Goal: Task Accomplishment & Management: Use online tool/utility

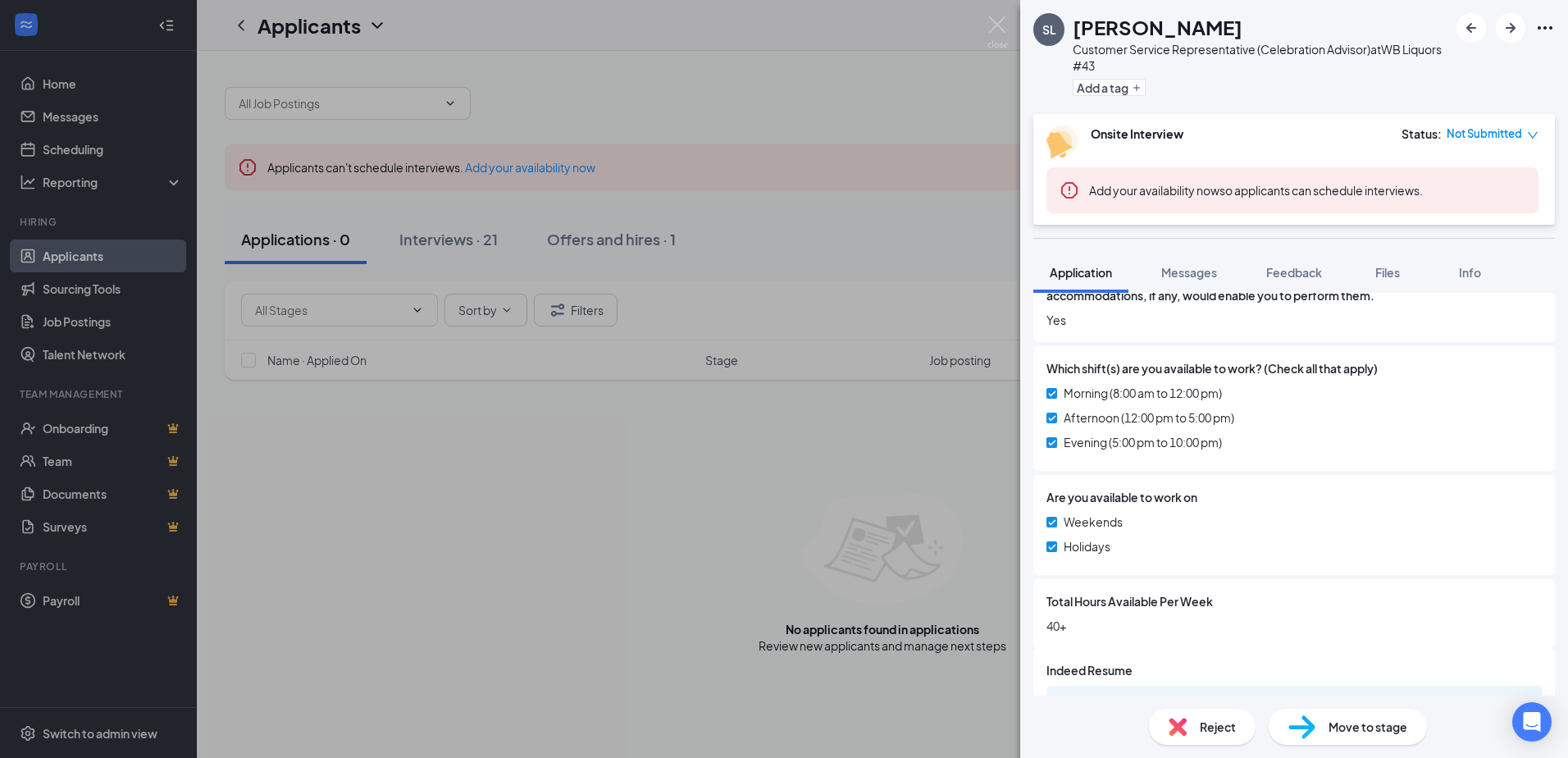
scroll to position [783, 0]
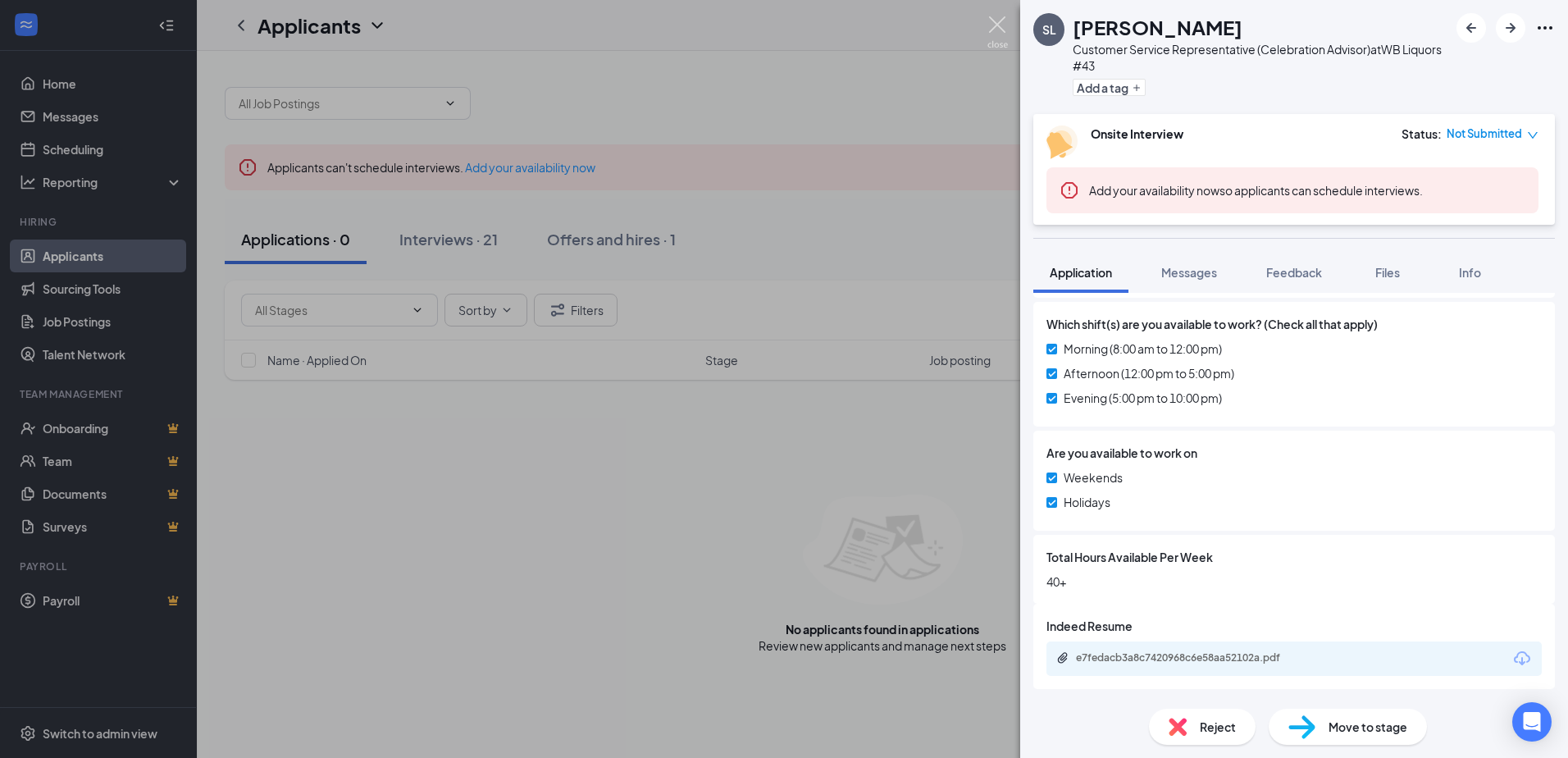
click at [998, 23] on img at bounding box center [998, 32] width 21 height 32
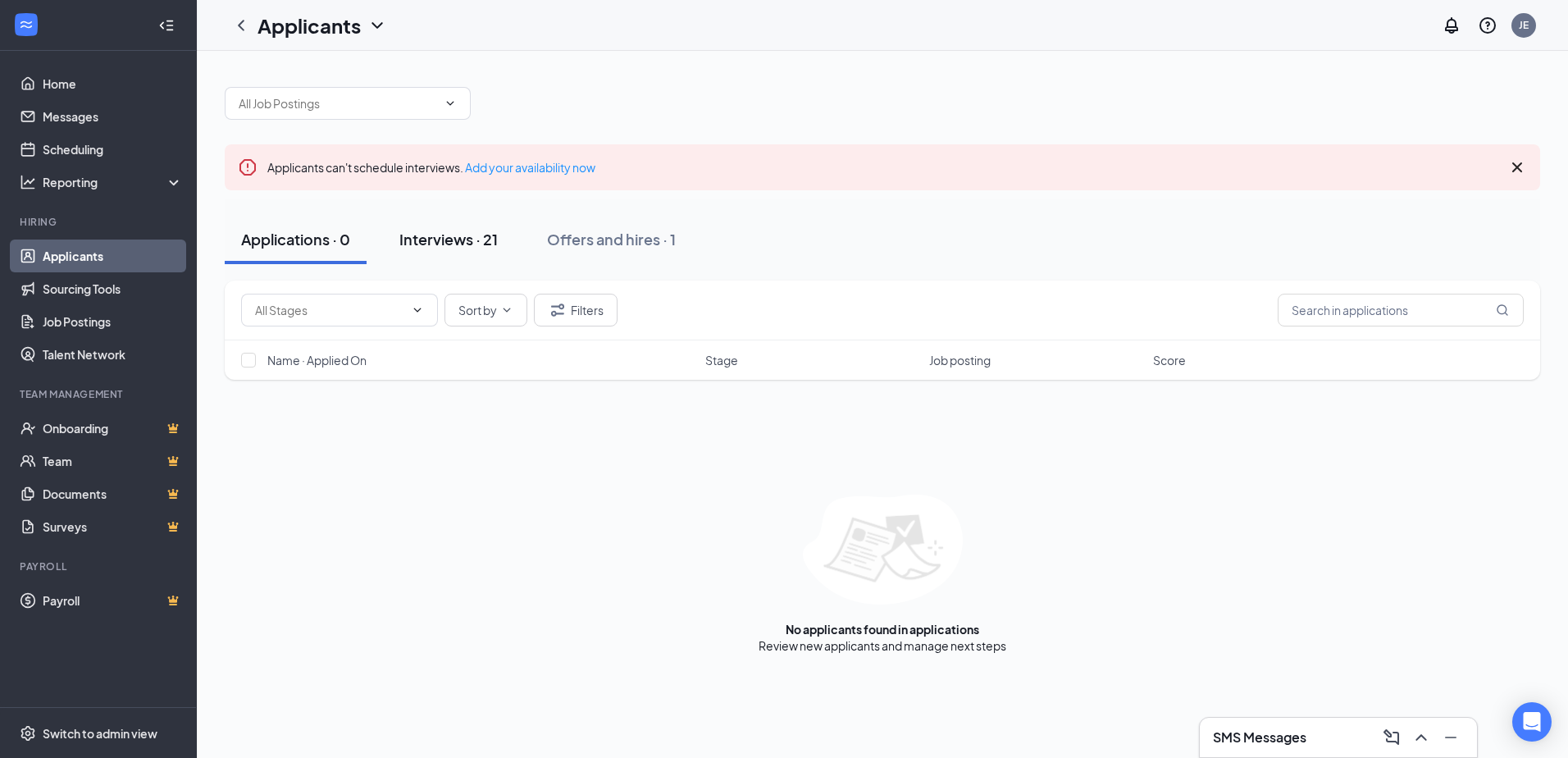
click at [458, 256] on button "Interviews · 21" at bounding box center [448, 239] width 132 height 49
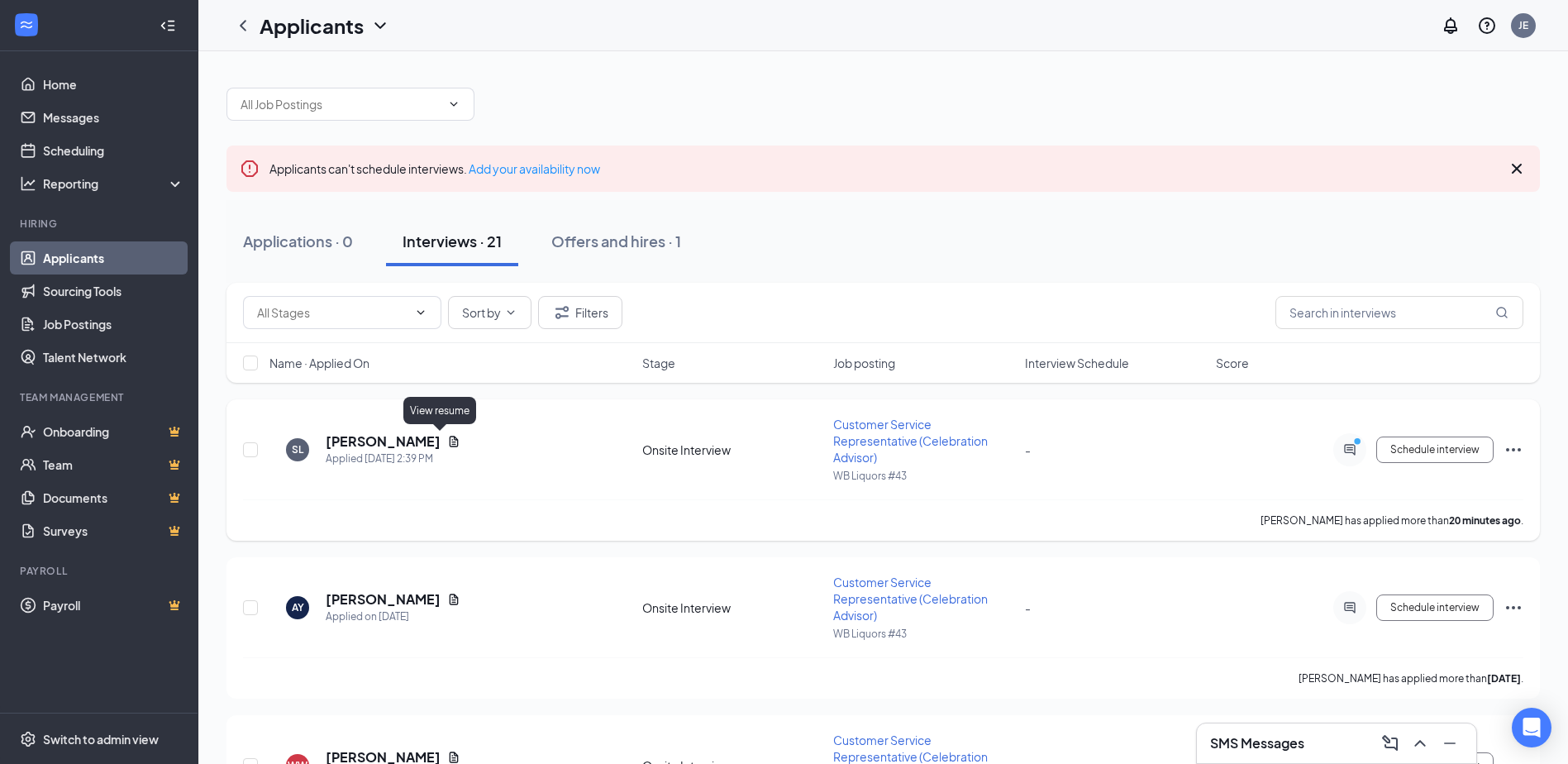
click at [447, 435] on icon "Document" at bounding box center [453, 441] width 13 height 13
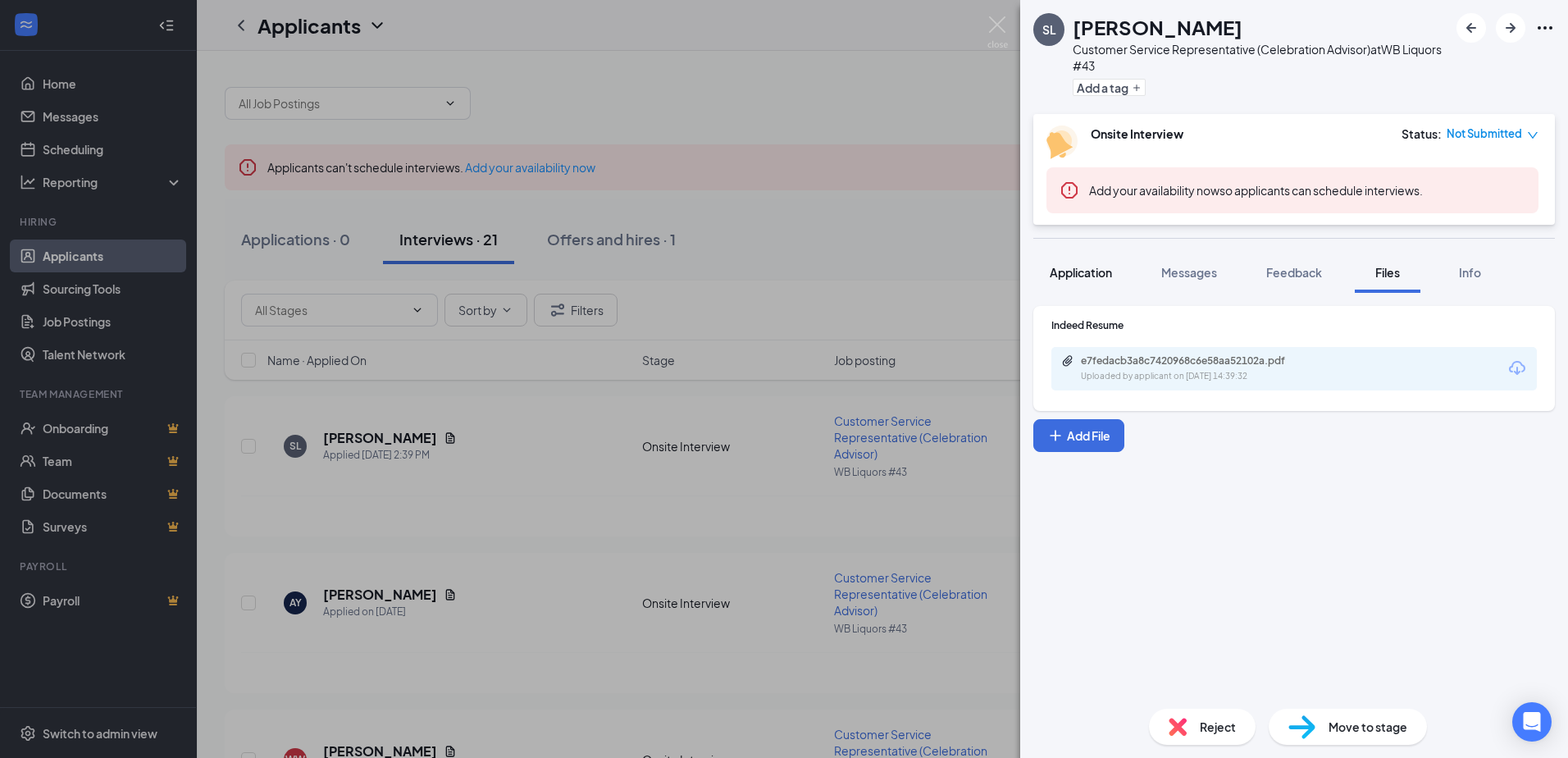
click at [1106, 271] on span "Application" at bounding box center [1080, 272] width 62 height 15
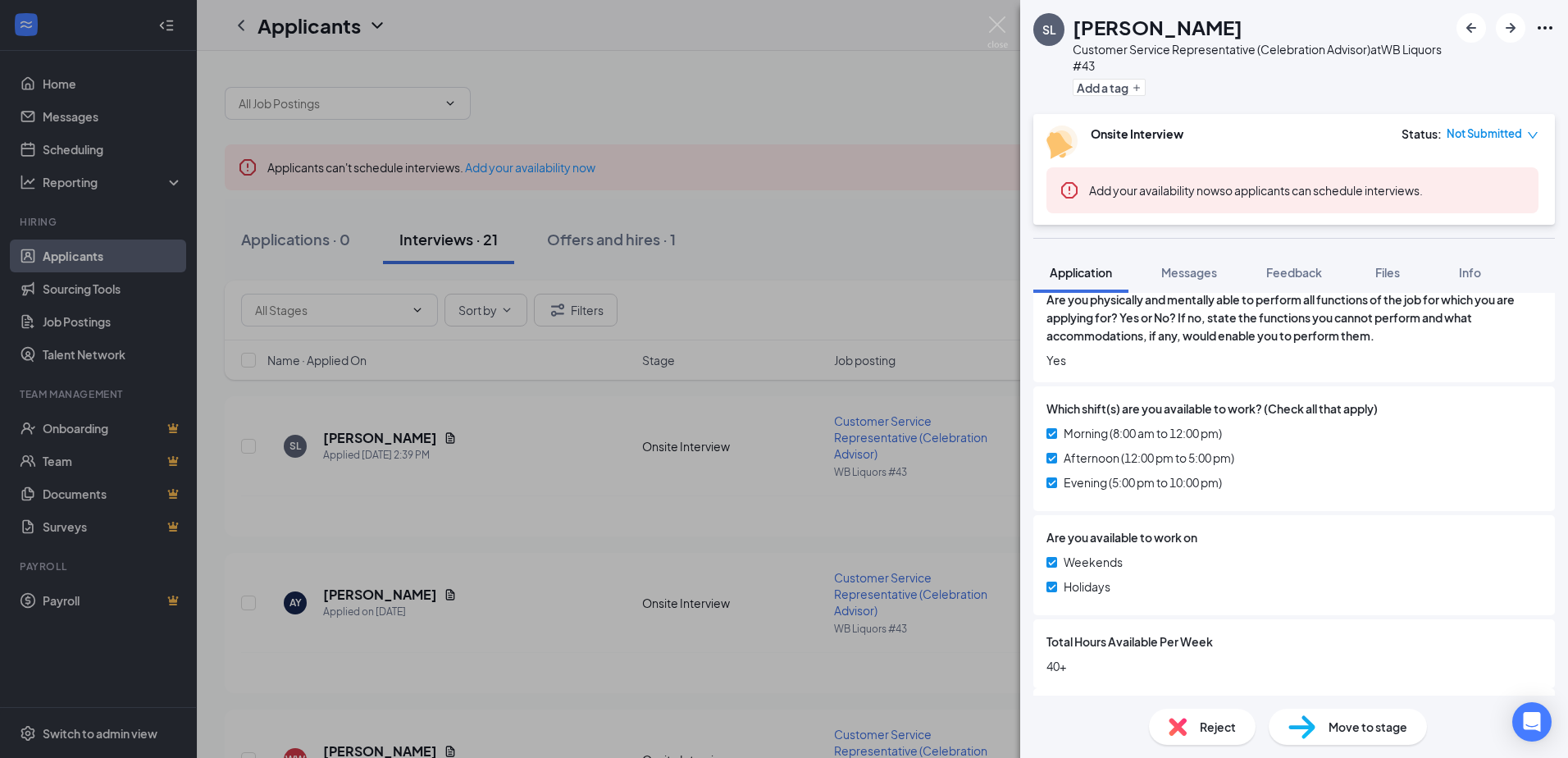
scroll to position [783, 0]
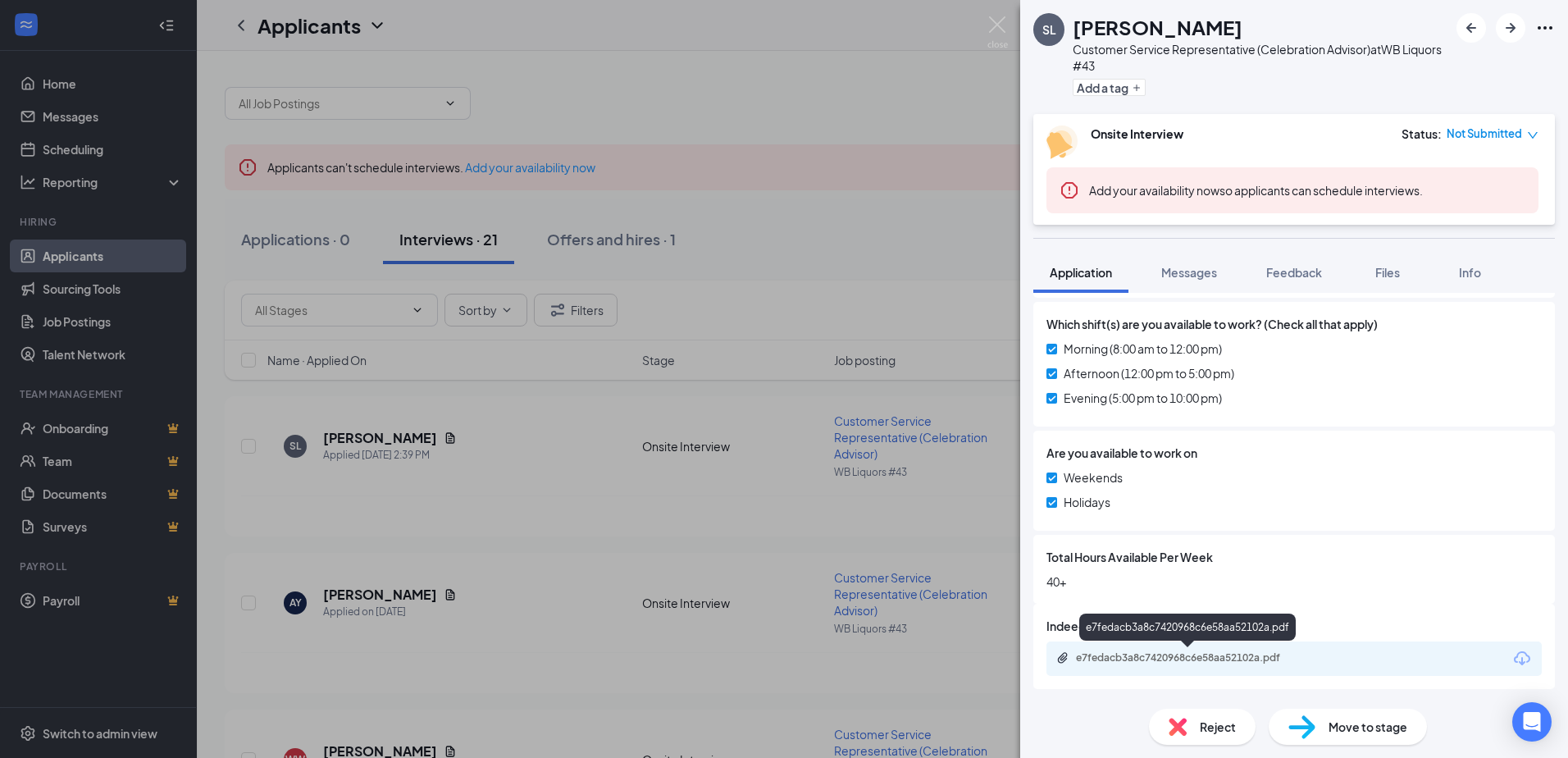
click at [1208, 661] on div "e7fedacb3a8c7420968c6e58aa52102a.pdf" at bounding box center [1190, 657] width 230 height 13
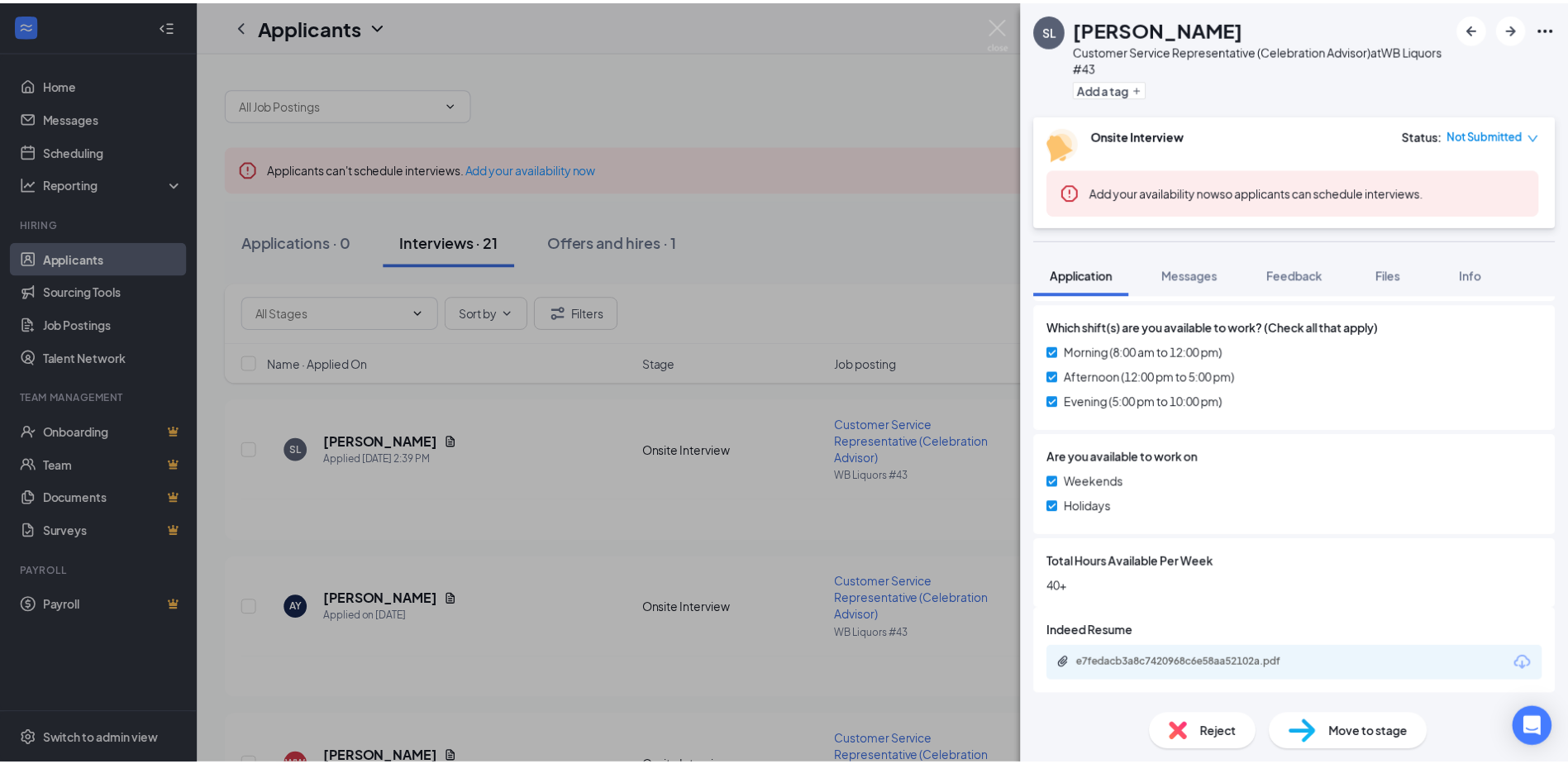
scroll to position [783, 0]
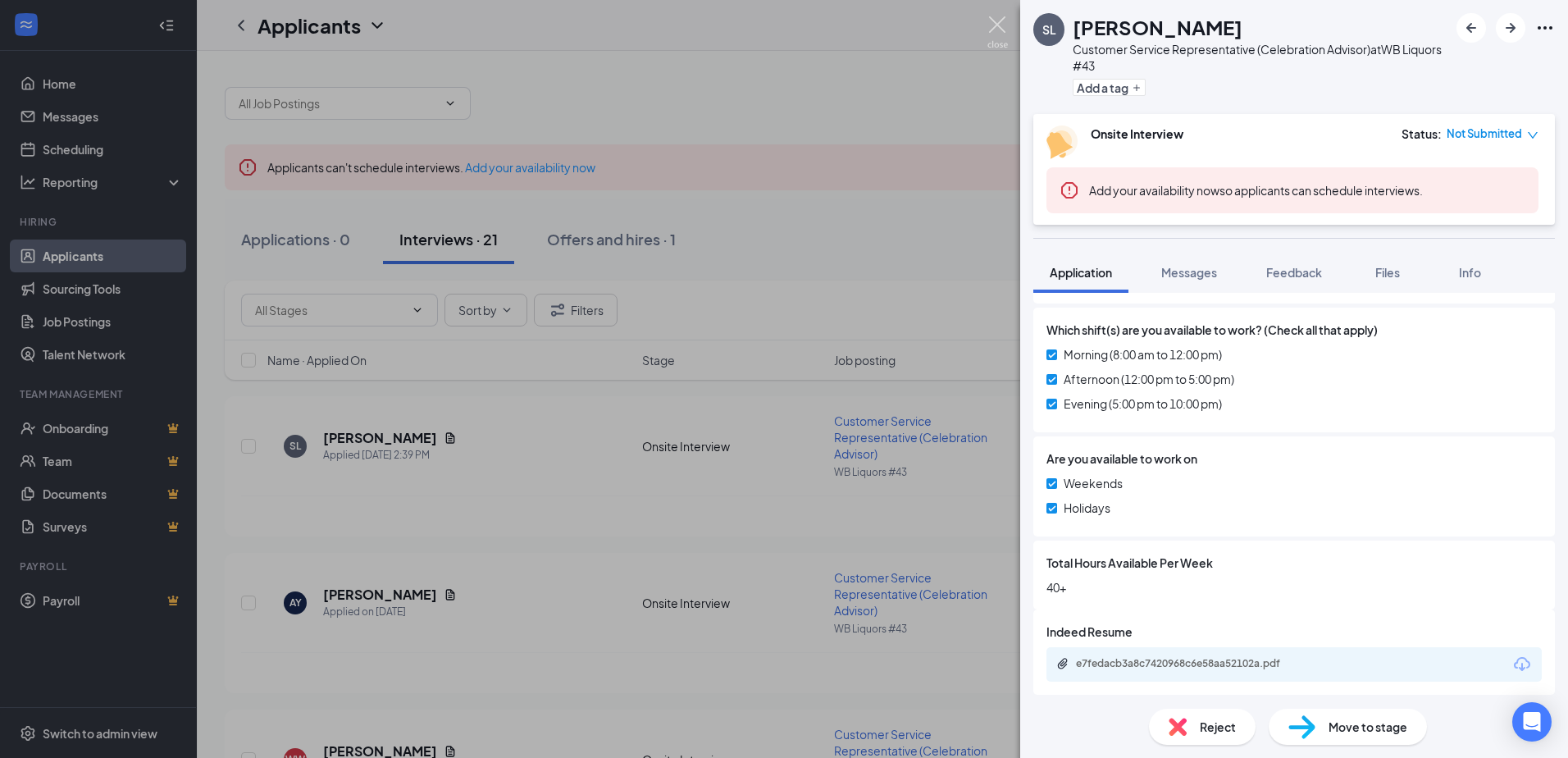
click at [1003, 34] on img at bounding box center [998, 32] width 21 height 32
